Goal: Information Seeking & Learning: Learn about a topic

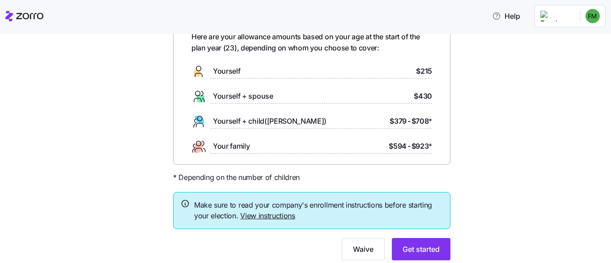
scroll to position [82, 0]
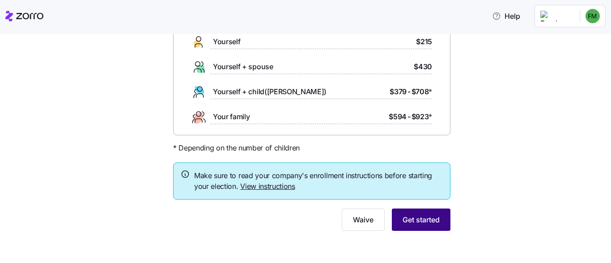
click at [416, 225] on span "Get started" at bounding box center [420, 220] width 37 height 11
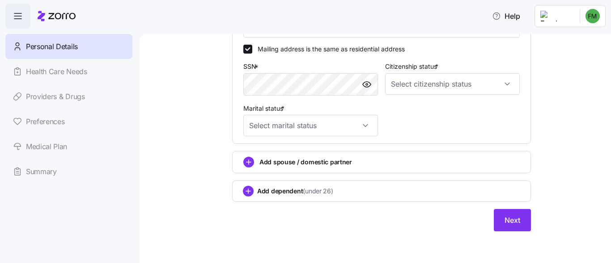
scroll to position [333, 0]
click at [512, 225] on span "Next" at bounding box center [512, 220] width 16 height 11
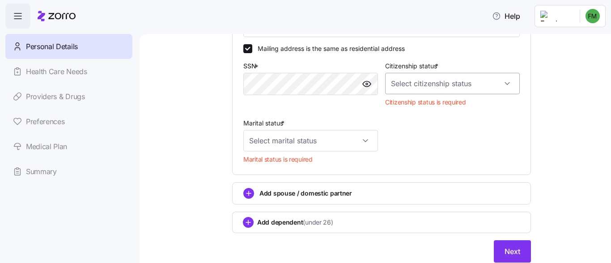
click at [444, 82] on input "Citizenship status *" at bounding box center [452, 83] width 135 height 21
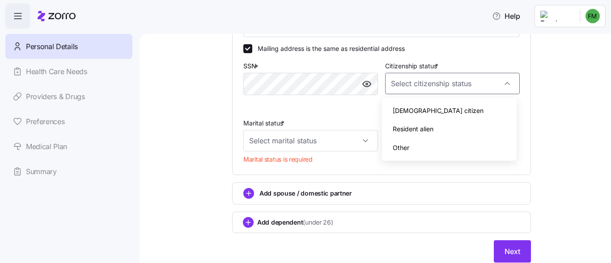
click at [413, 127] on span "Resident alien" at bounding box center [413, 129] width 41 height 10
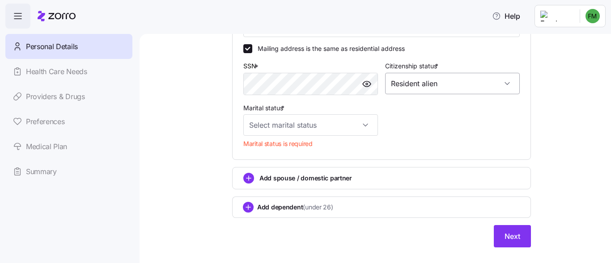
click at [431, 82] on input "Resident alien" at bounding box center [452, 83] width 135 height 21
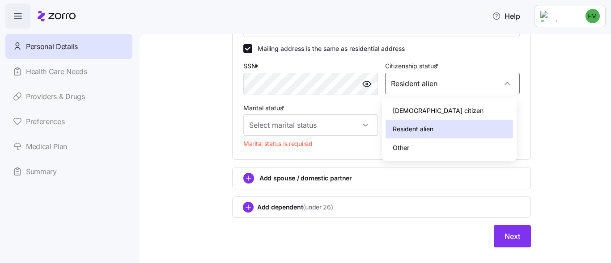
click at [398, 145] on span "Other" at bounding box center [401, 148] width 17 height 10
type input "Other"
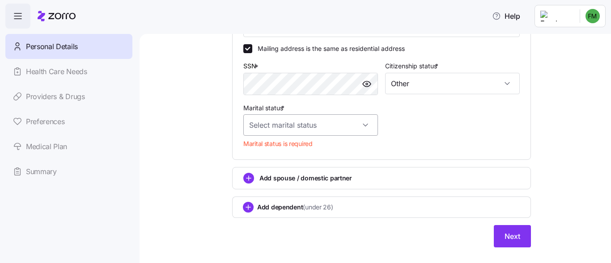
click at [305, 122] on input "Marital status *" at bounding box center [310, 124] width 135 height 21
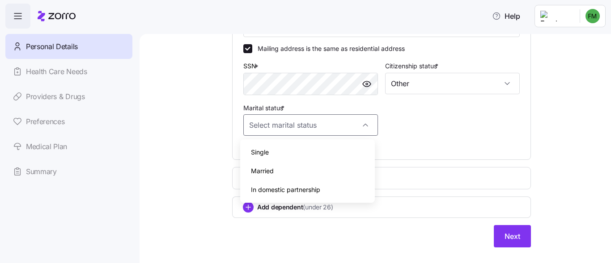
click at [271, 164] on div "Married" at bounding box center [307, 171] width 127 height 19
type input "Married"
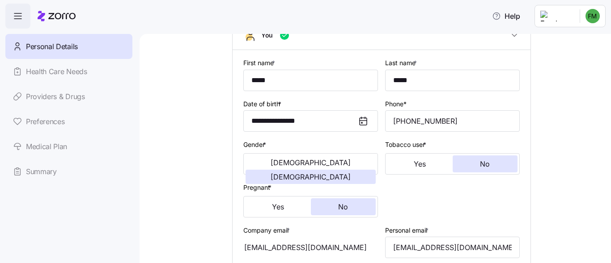
scroll to position [70, 0]
click at [481, 168] on span "No" at bounding box center [485, 164] width 10 height 7
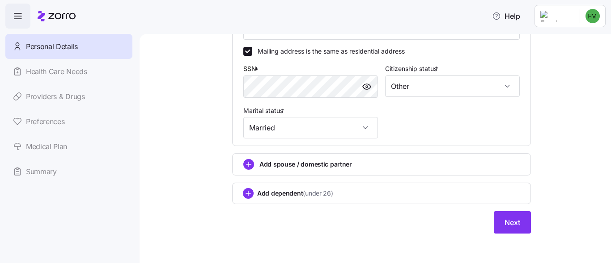
scroll to position [333, 0]
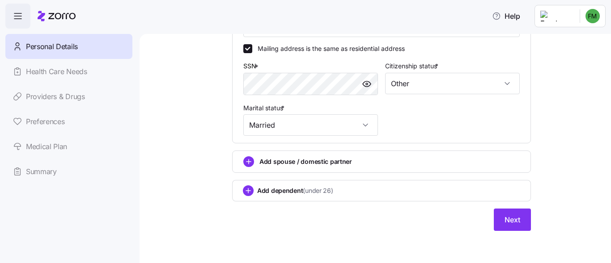
click at [516, 223] on span "Next" at bounding box center [512, 220] width 16 height 11
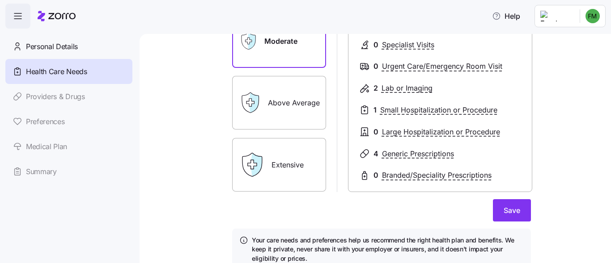
scroll to position [146, 0]
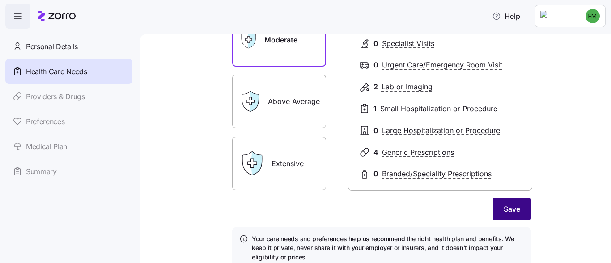
click at [514, 211] on span "Save" at bounding box center [512, 209] width 17 height 11
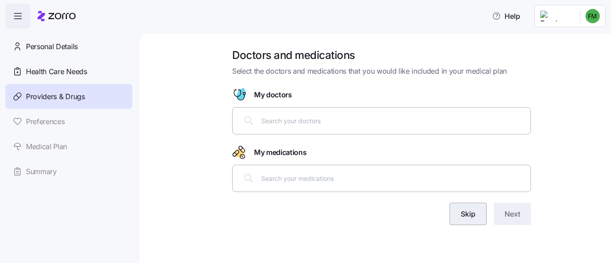
click at [468, 223] on button "Skip" at bounding box center [467, 214] width 37 height 22
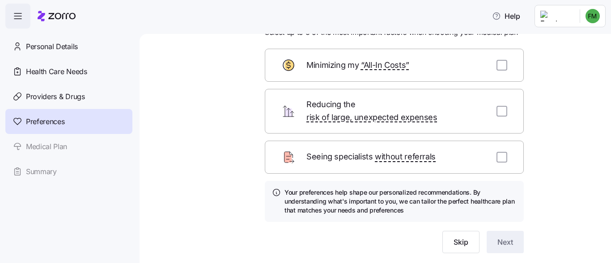
scroll to position [61, 0]
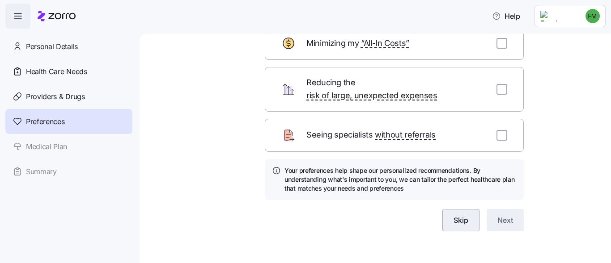
click at [460, 215] on span "Skip" at bounding box center [460, 220] width 15 height 11
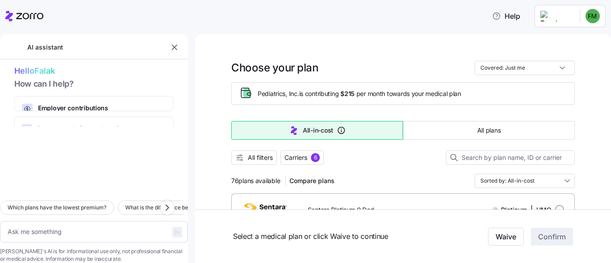
type textarea "x"
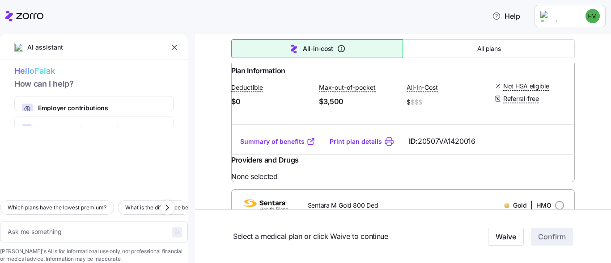
scroll to position [232, 0]
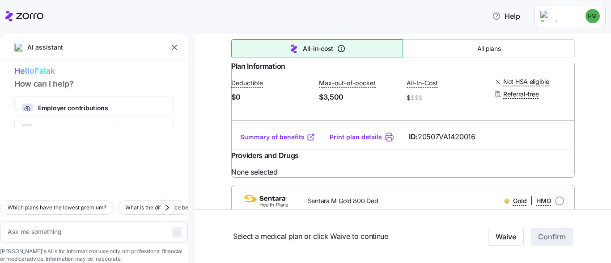
click at [286, 142] on link "Summary of benefits" at bounding box center [277, 137] width 75 height 9
click at [586, 19] on html "Help Personal Details Health Care Needs Providers & Drugs Preferences Medical P…" at bounding box center [305, 129] width 611 height 258
click at [563, 49] on div "Log out" at bounding box center [575, 54] width 54 height 14
